Goal: Information Seeking & Learning: Learn about a topic

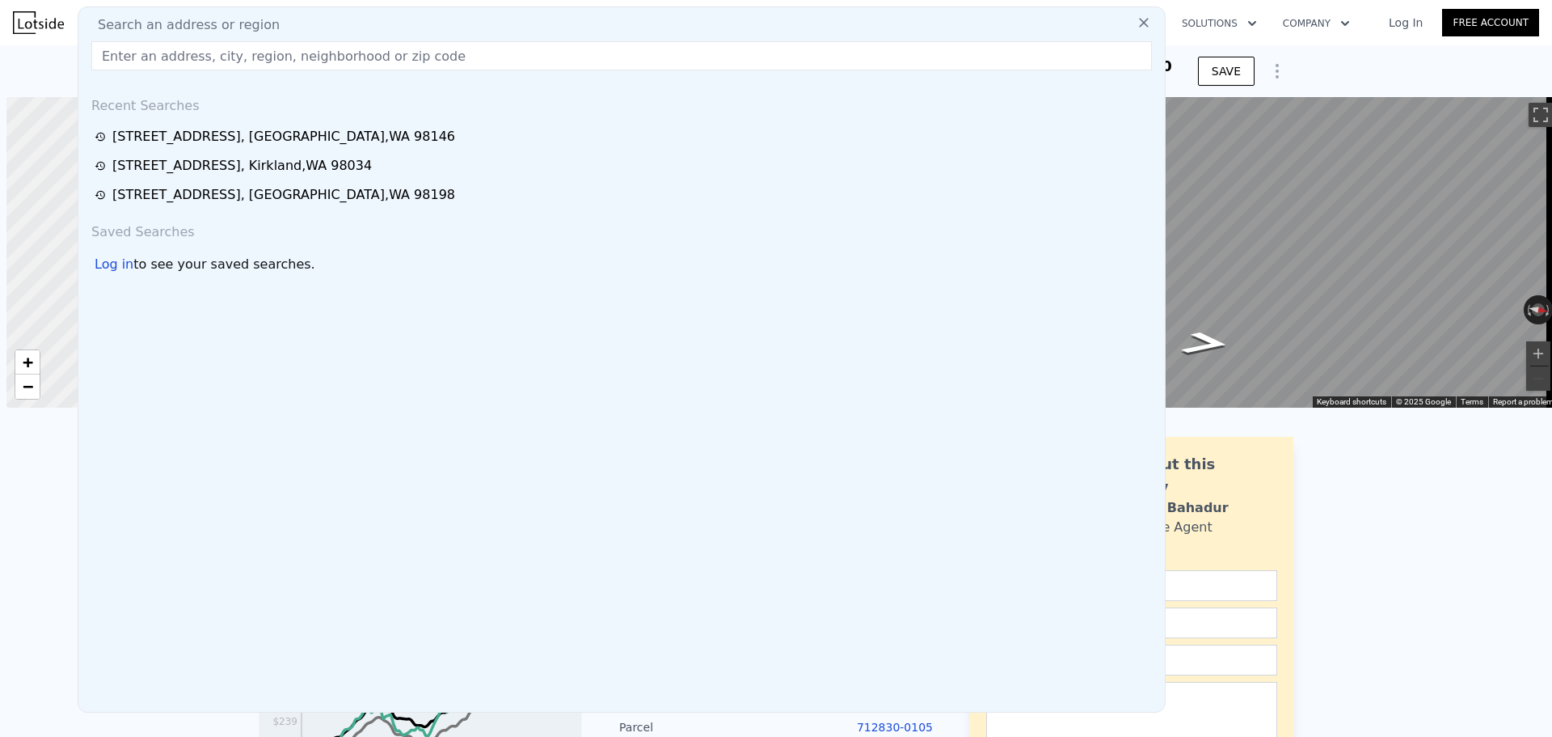
scroll to position [0, 6]
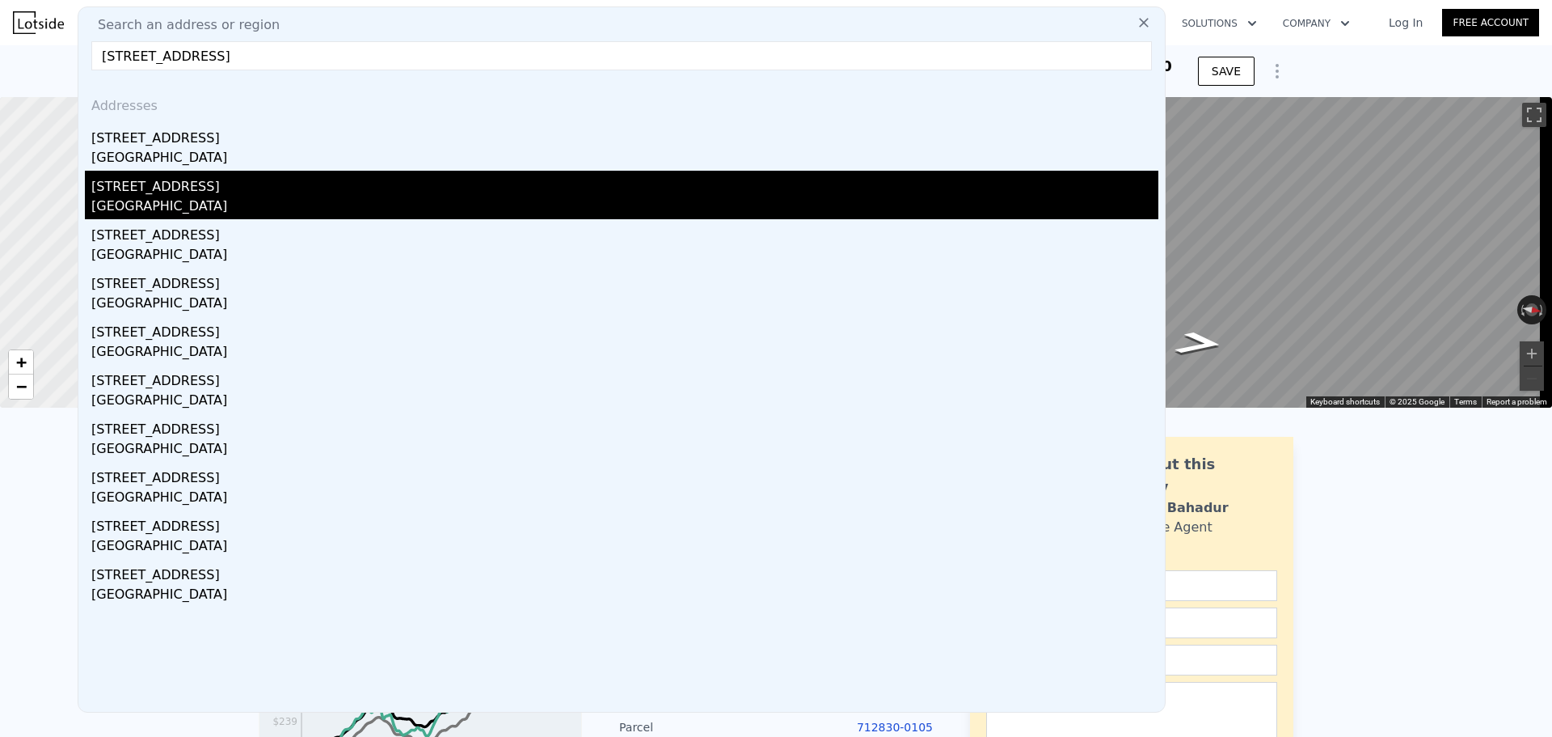
type input "[STREET_ADDRESS]"
click at [163, 191] on div "[STREET_ADDRESS]" at bounding box center [624, 184] width 1067 height 26
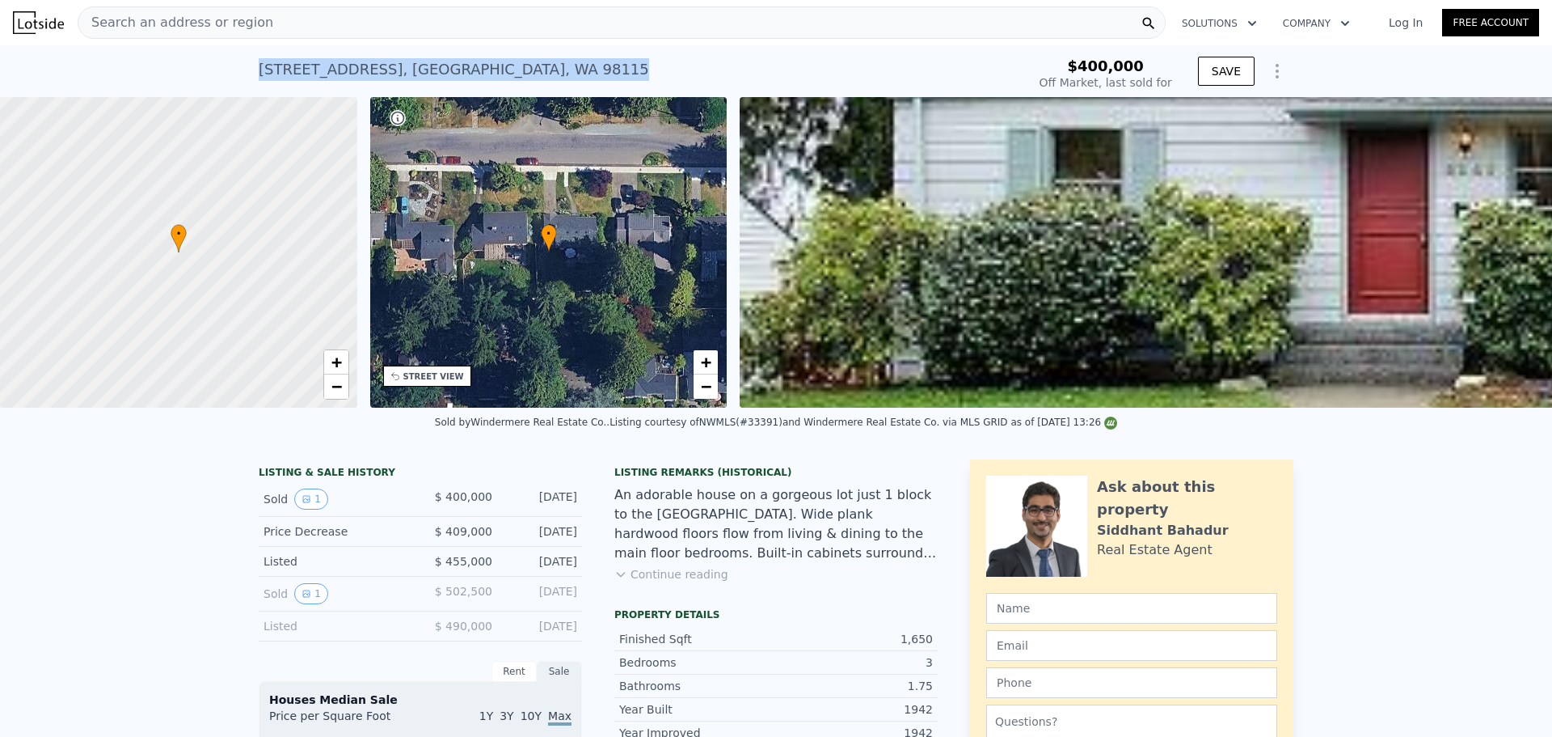
drag, startPoint x: 255, startPoint y: 69, endPoint x: 512, endPoint y: 78, distance: 257.3
click at [512, 78] on div "[STREET_ADDRESS] Sold [DATE] for $400k" at bounding box center [640, 74] width 762 height 45
copy div "[STREET_ADDRESS]"
type input "$ 1,074,000"
type input "$ 558,208"
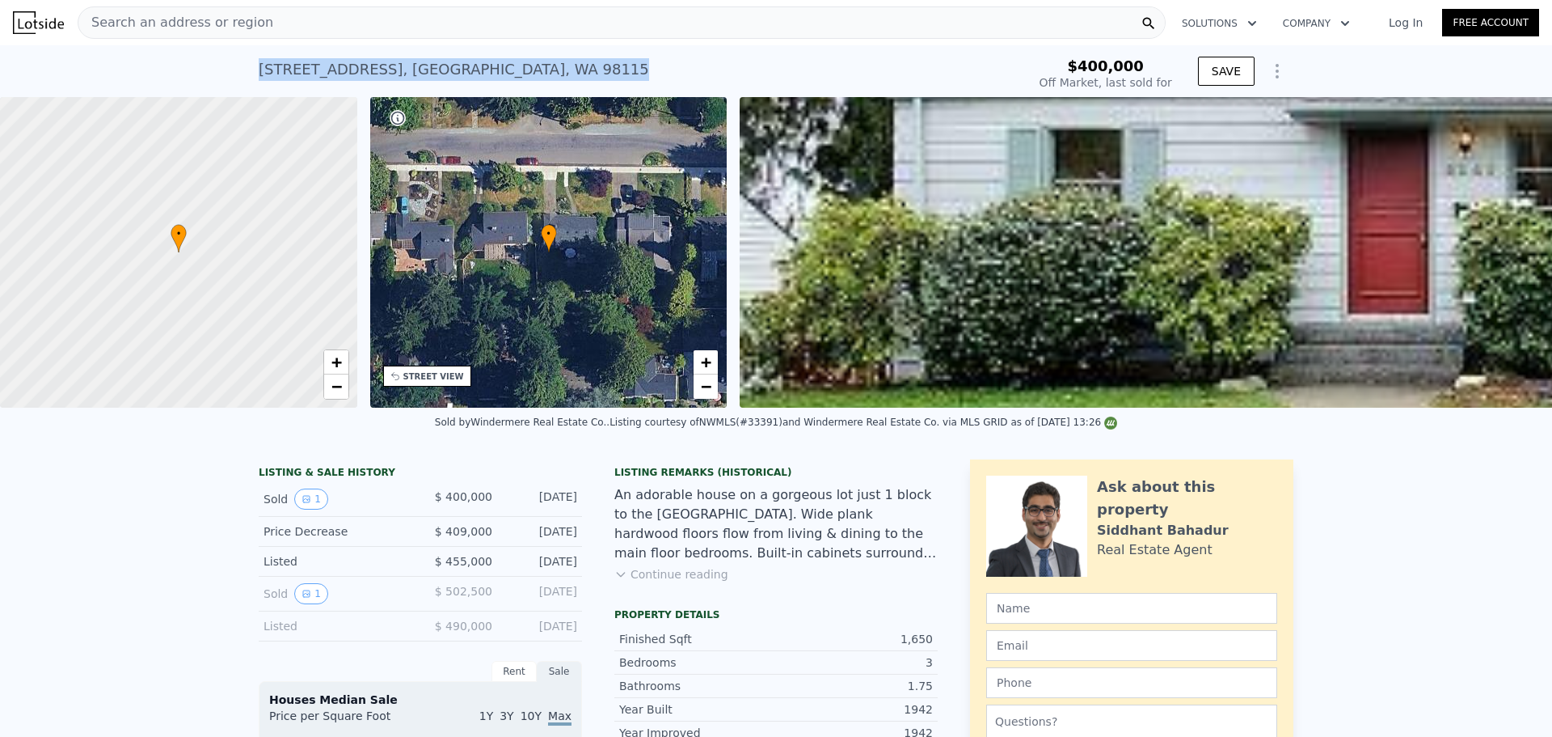
copy div "[STREET_ADDRESS]"
